Goal: Find specific page/section

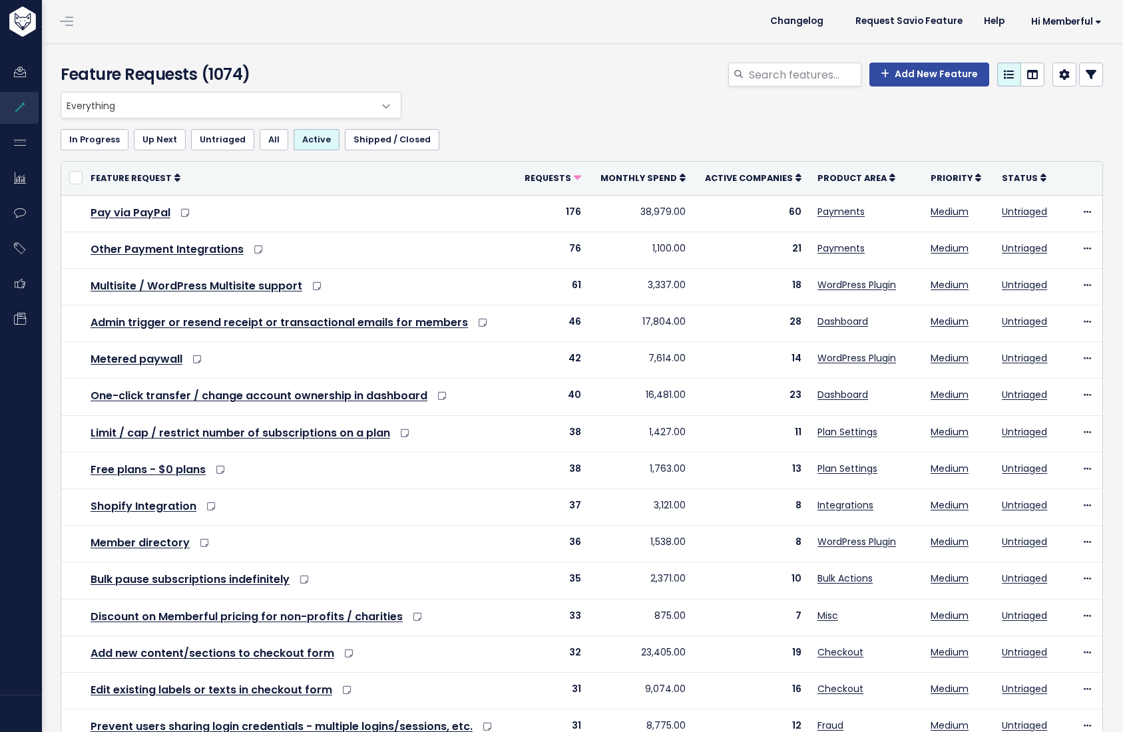
click at [133, 110] on span "Everything" at bounding box center [217, 105] width 313 height 25
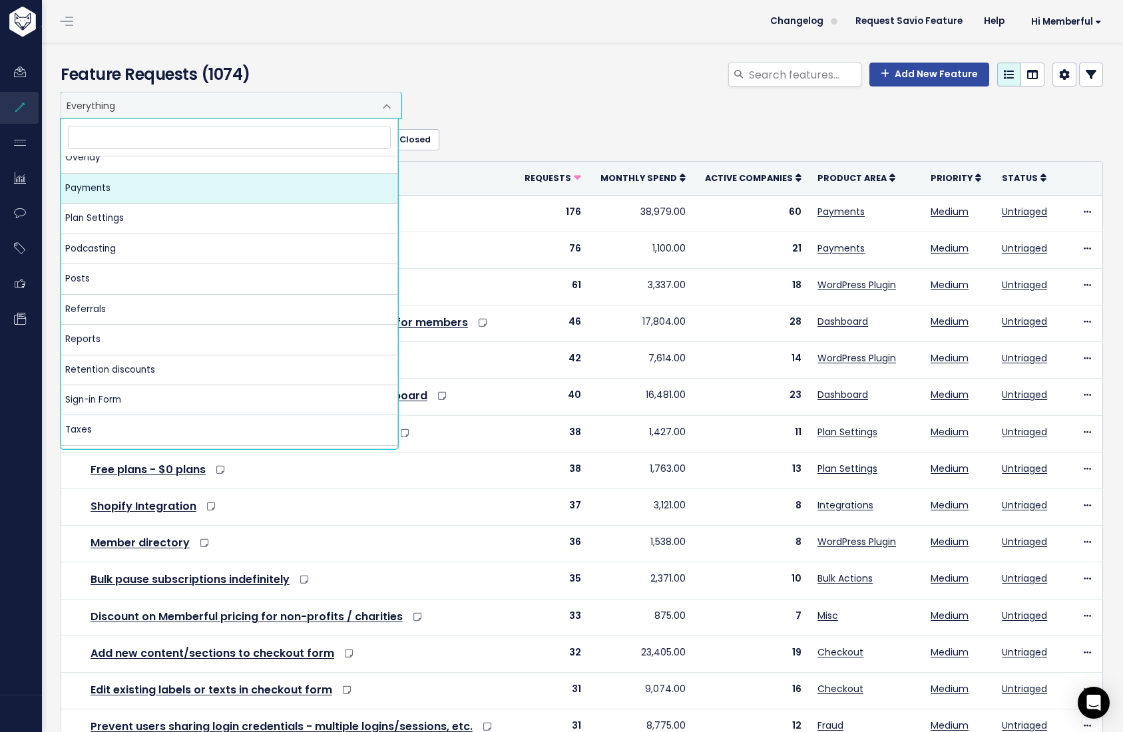
scroll to position [915, 0]
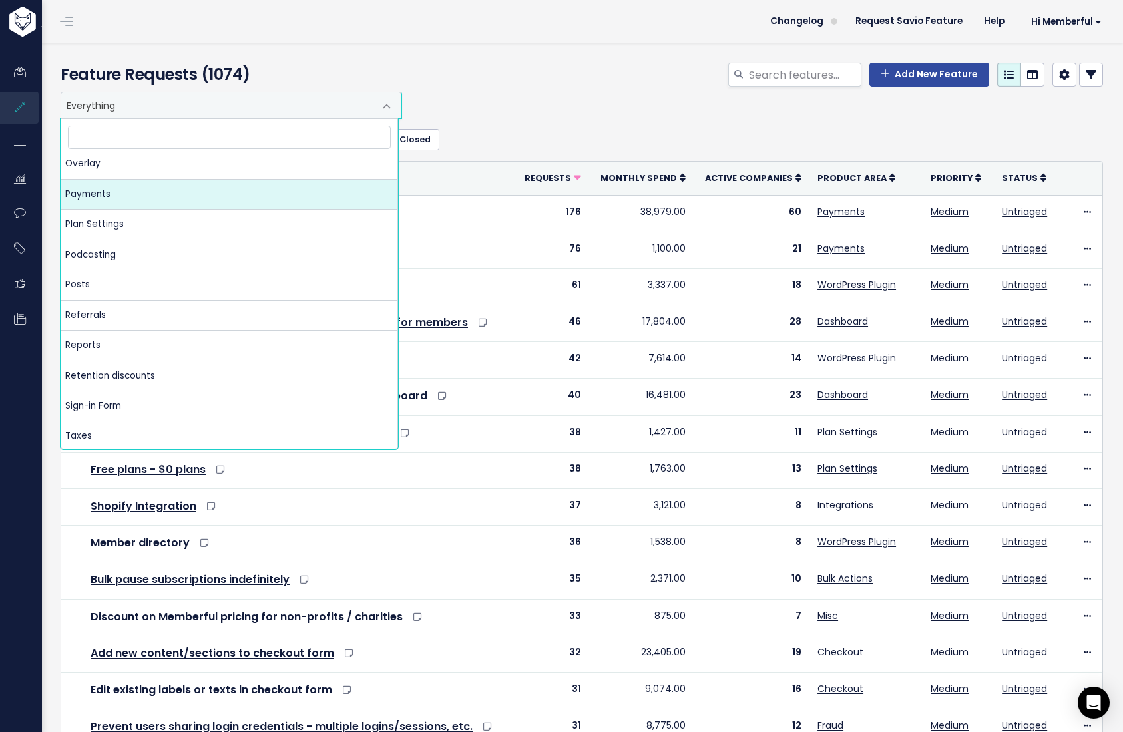
select select "MAIN:PAYMENTS"
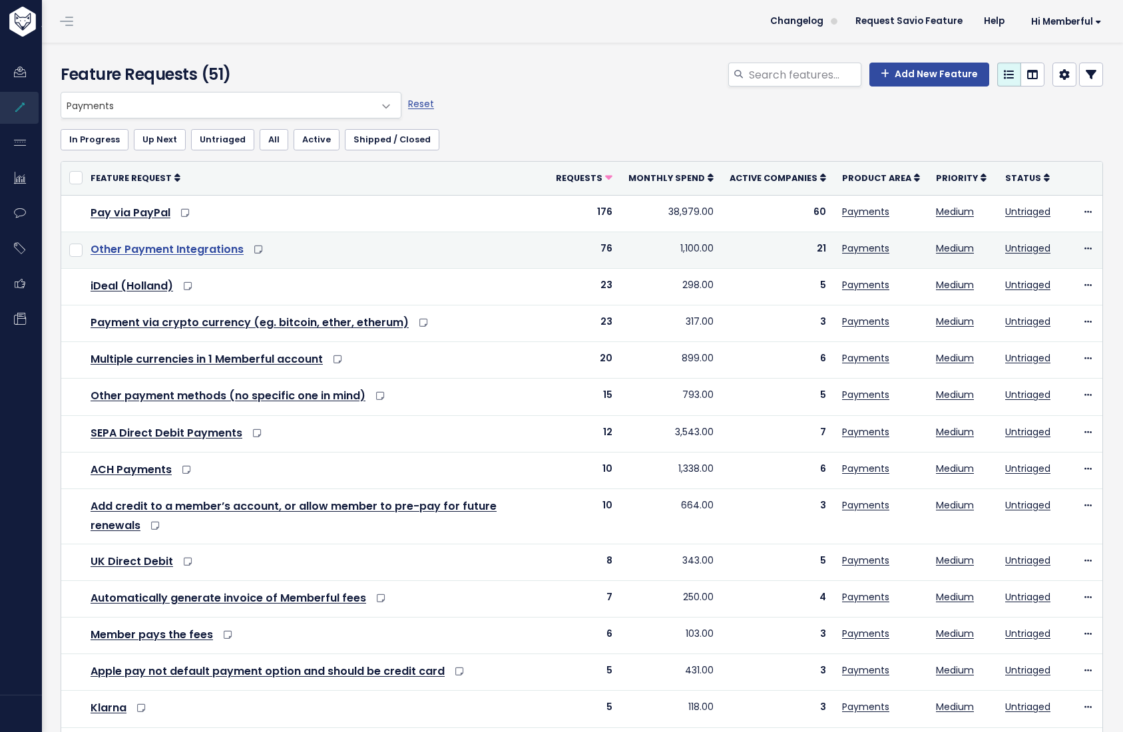
click at [194, 251] on link "Other Payment Integrations" at bounding box center [167, 249] width 153 height 15
